Goal: Task Accomplishment & Management: Use online tool/utility

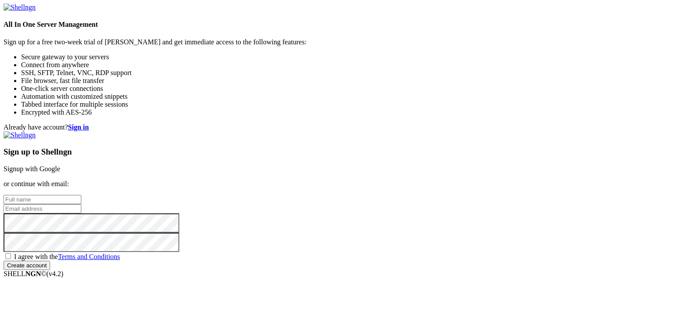
click at [60, 165] on link "Signup with Google" at bounding box center [32, 168] width 57 height 7
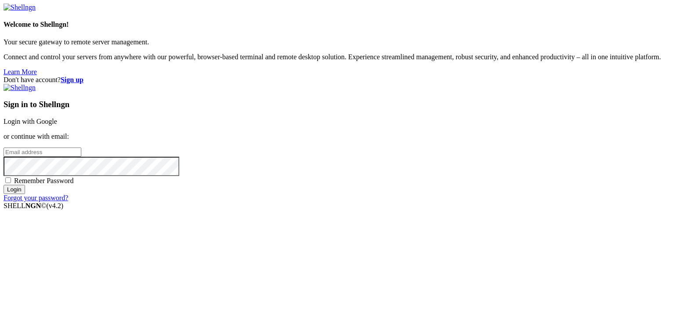
click at [289, 77] on div "Don't have account? Sign up Sign in to Shellngn Login with Google or continue w…" at bounding box center [338, 139] width 668 height 126
click at [57, 118] on link "Login with Google" at bounding box center [31, 121] width 54 height 7
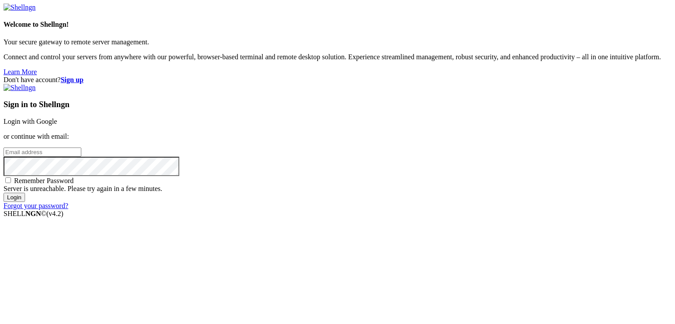
click at [292, 77] on div "Don't have account? Sign up Sign in to Shellngn Login with Google or continue w…" at bounding box center [338, 143] width 668 height 134
click at [57, 118] on link "Login with Google" at bounding box center [31, 121] width 54 height 7
click at [288, 237] on div "Loading..." at bounding box center [338, 264] width 668 height 54
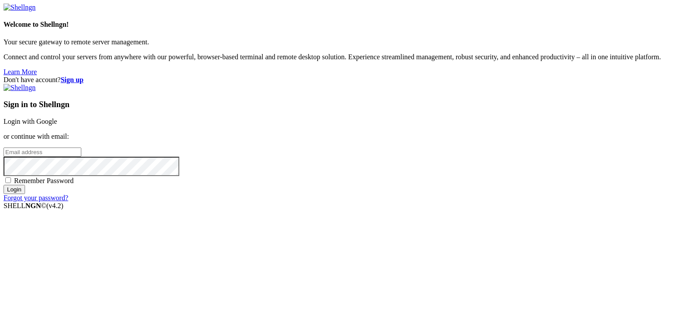
click at [57, 118] on link "Login with Google" at bounding box center [31, 121] width 54 height 7
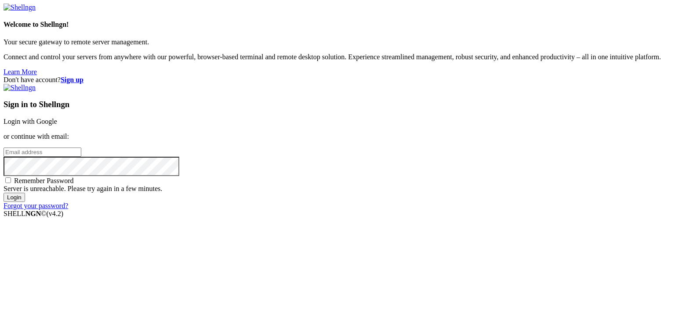
click at [539, 96] on div "Don't have account? Sign up Sign in to Shellngn Login with Google or continue w…" at bounding box center [338, 143] width 668 height 134
click at [57, 118] on link "Login with Google" at bounding box center [31, 121] width 54 height 7
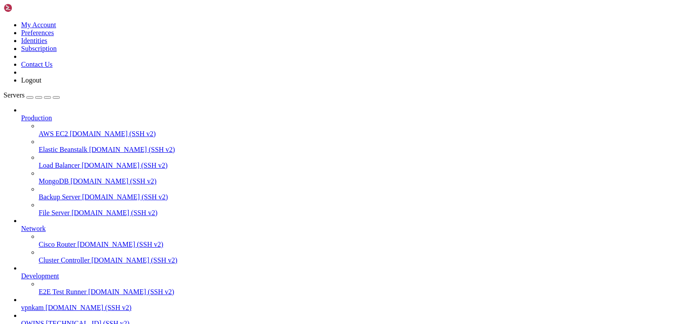
scroll to position [54, 0]
click at [51, 304] on span "[DOMAIN_NAME] (SSH v2)" at bounding box center [89, 307] width 86 height 7
click at [44, 304] on span "vpnkam" at bounding box center [32, 307] width 23 height 7
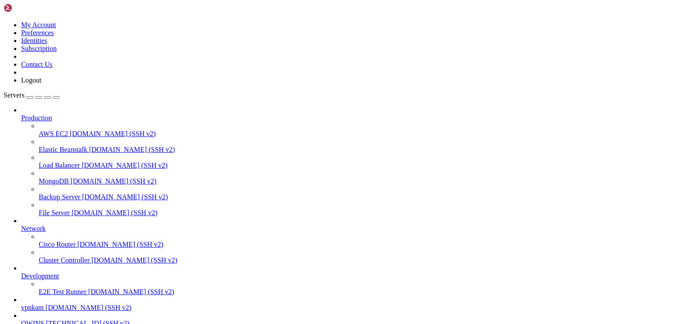
click at [73, 304] on span "[DOMAIN_NAME] (SSH v2)" at bounding box center [89, 307] width 86 height 7
click at [34, 304] on span "vpnkam" at bounding box center [32, 307] width 23 height 7
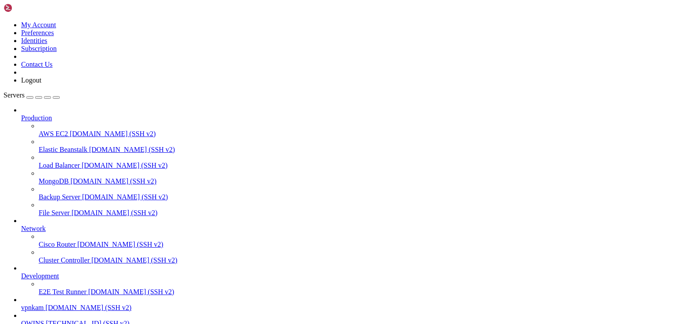
click at [34, 304] on span "vpnkam" at bounding box center [32, 307] width 23 height 7
drag, startPoint x: 394, startPoint y: 157, endPoint x: 212, endPoint y: 109, distance: 188.2
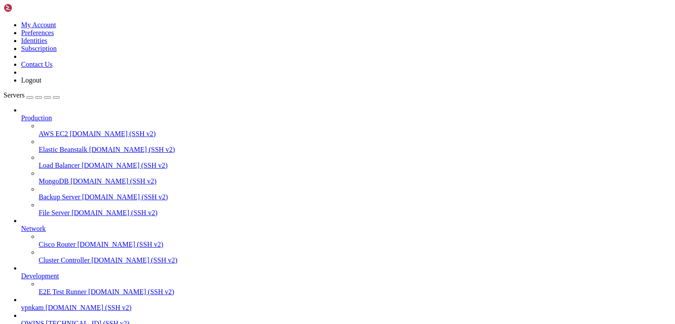
click at [79, 304] on link "vpnkam [DOMAIN_NAME] (SSH v2)" at bounding box center [346, 308] width 651 height 8
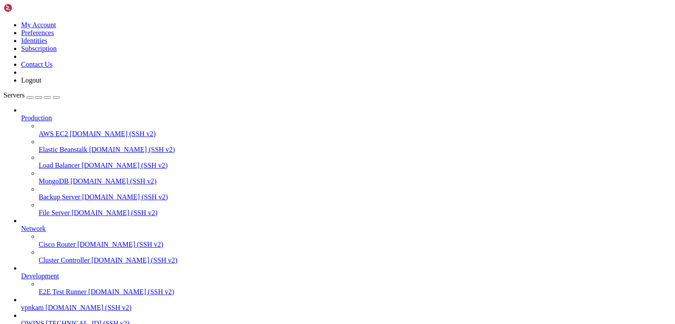
drag, startPoint x: 7, startPoint y: 555, endPoint x: 61, endPoint y: 566, distance: 55.6
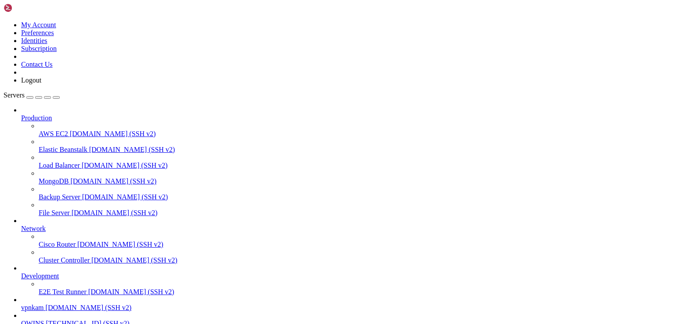
drag, startPoint x: 7, startPoint y: 557, endPoint x: 28, endPoint y: 768, distance: 212.5
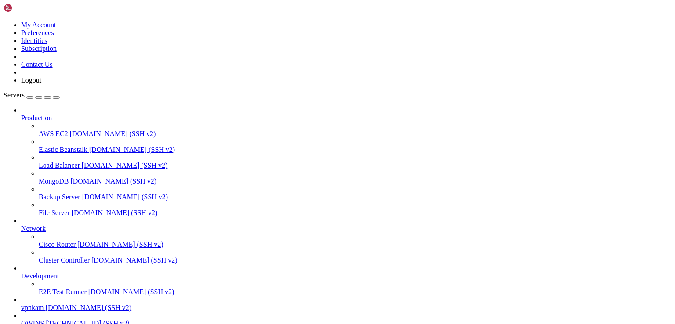
copy div "import asyncio msg = await update.effective_chat.send_message( application.add_…"
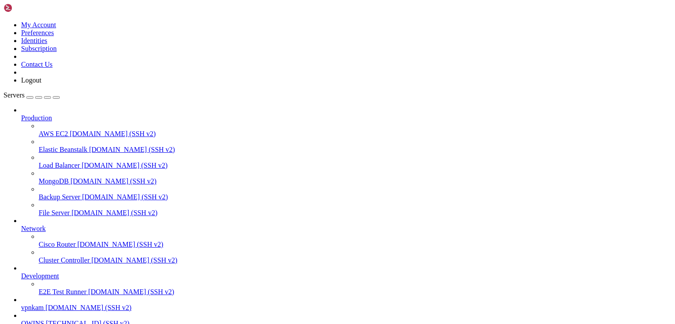
drag, startPoint x: 107, startPoint y: 767, endPoint x: 7, endPoint y: 733, distance: 105.8
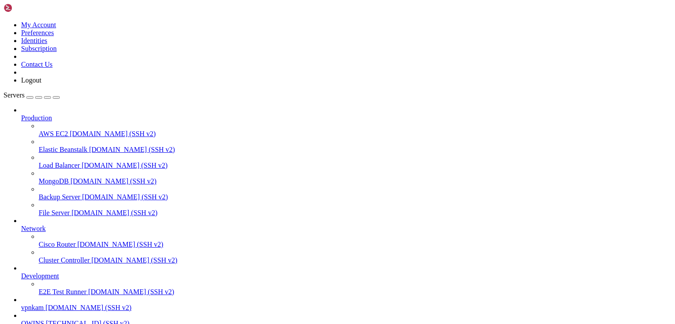
copy div "root@4254079ba8be:/# apt install rar Reading package lists... Done Building dep…"
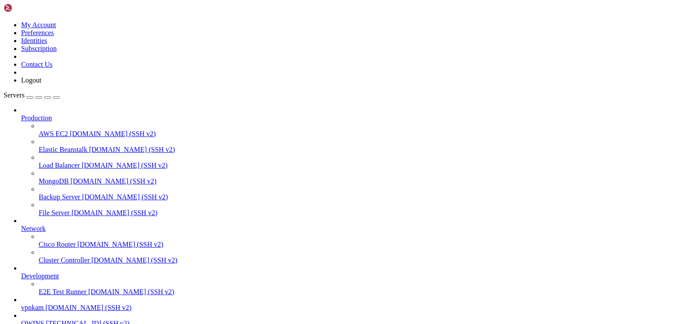
scroll to position [12019, 0]
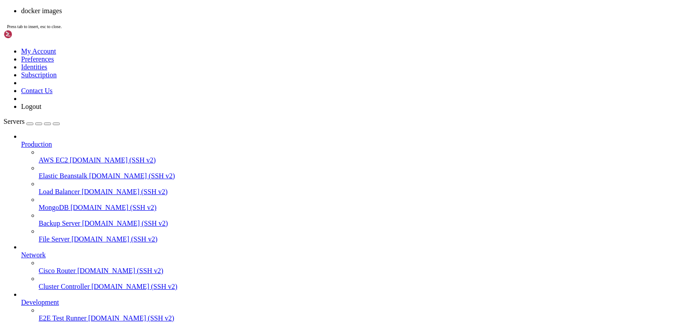
scroll to position [14597, 0]
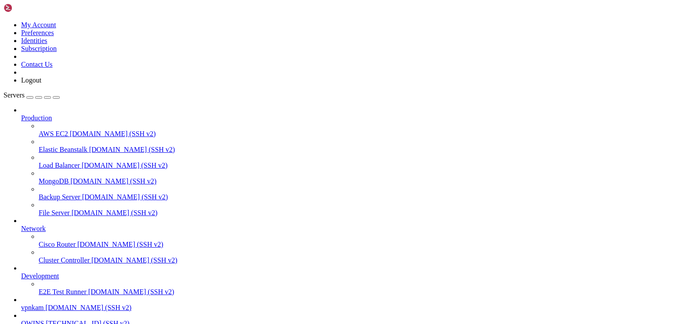
drag, startPoint x: 131, startPoint y: 767, endPoint x: 7, endPoint y: 735, distance: 127.5
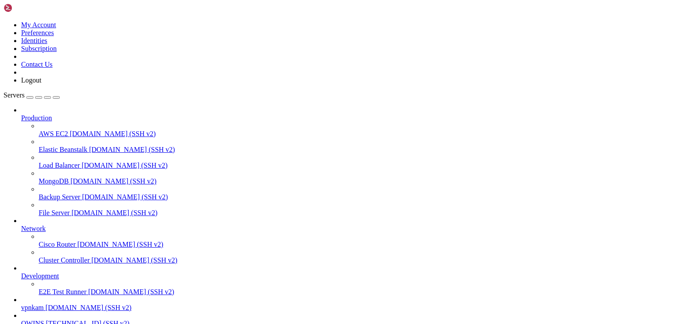
drag, startPoint x: 48, startPoint y: 554, endPoint x: 281, endPoint y: 640, distance: 248.7
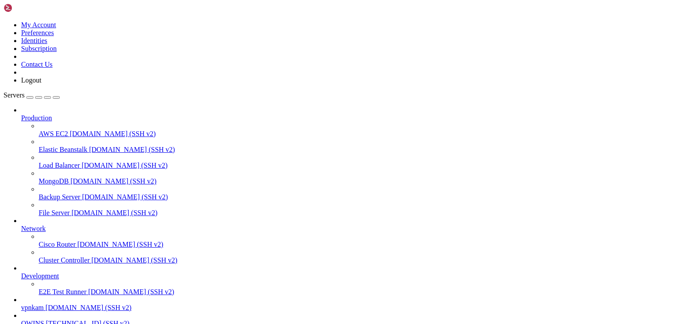
scroll to position [14797, 0]
drag, startPoint x: 166, startPoint y: 590, endPoint x: 87, endPoint y: 637, distance: 91.5
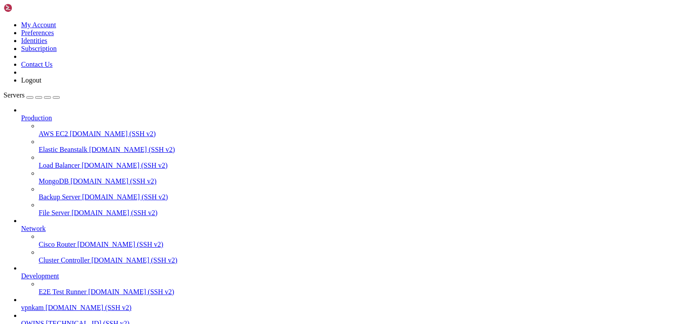
drag, startPoint x: 127, startPoint y: 775, endPoint x: 132, endPoint y: 774, distance: 5.3
drag, startPoint x: 82, startPoint y: 587, endPoint x: 25, endPoint y: 703, distance: 129.2
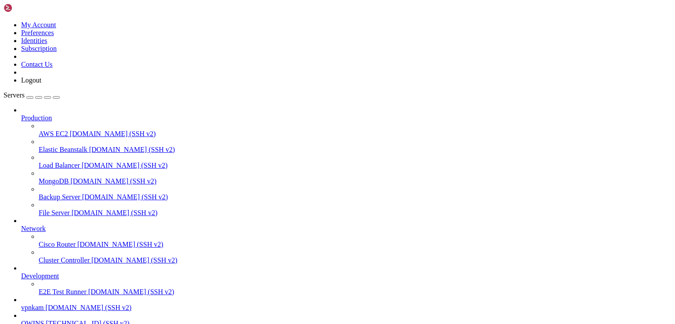
drag, startPoint x: 110, startPoint y: 575, endPoint x: 93, endPoint y: 593, distance: 24.9
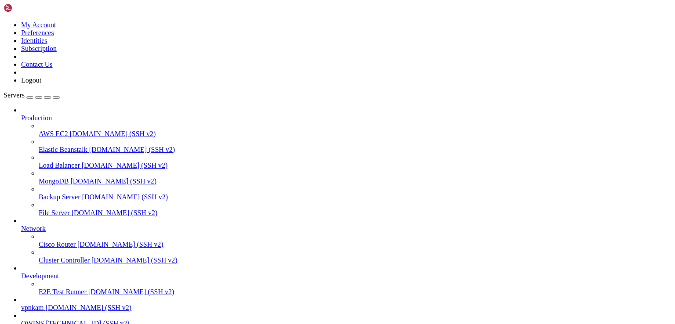
drag, startPoint x: 89, startPoint y: 617, endPoint x: 301, endPoint y: 673, distance: 219.2
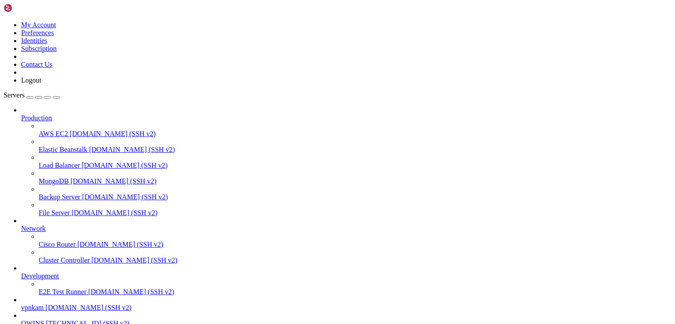
scroll to position [14882, 0]
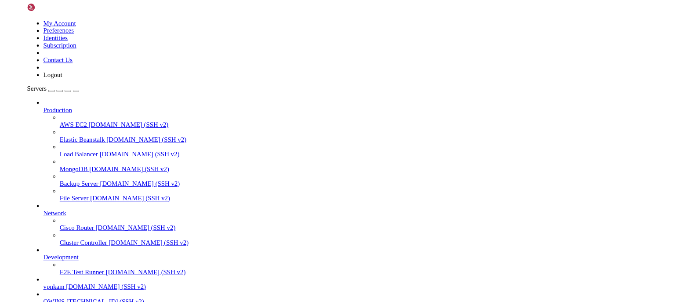
scroll to position [15525, 0]
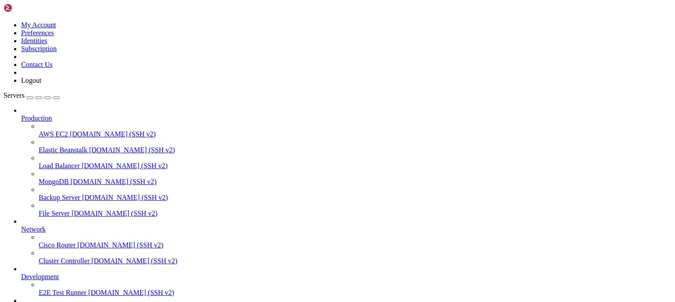
scroll to position [15668, 0]
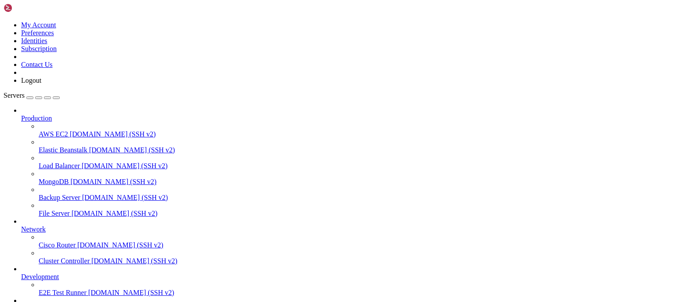
drag, startPoint x: 7, startPoint y: 592, endPoint x: 157, endPoint y: 689, distance: 179.6
drag, startPoint x: 162, startPoint y: 733, endPoint x: 7, endPoint y: 586, distance: 213.3
